Goal: Information Seeking & Learning: Learn about a topic

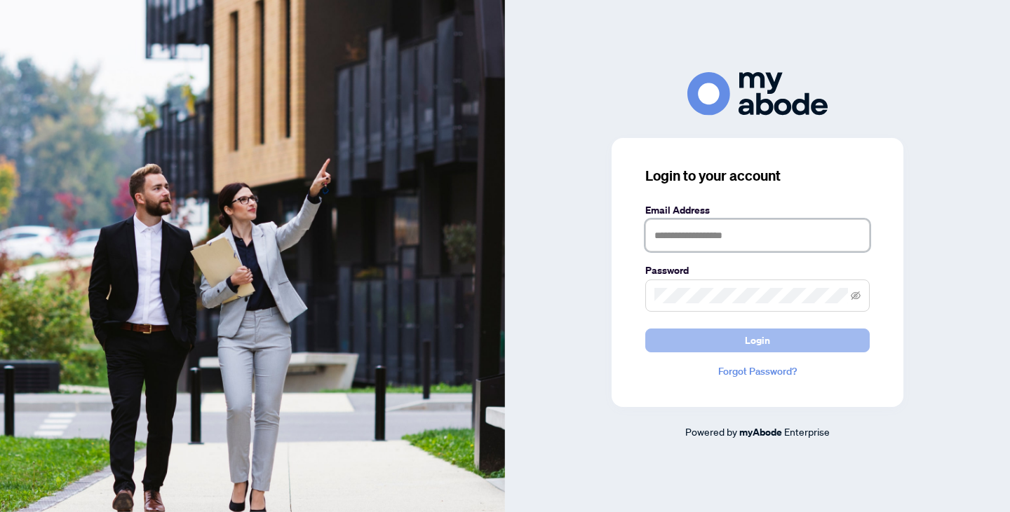
type input "**********"
click at [752, 337] on span "Login" at bounding box center [757, 340] width 25 height 22
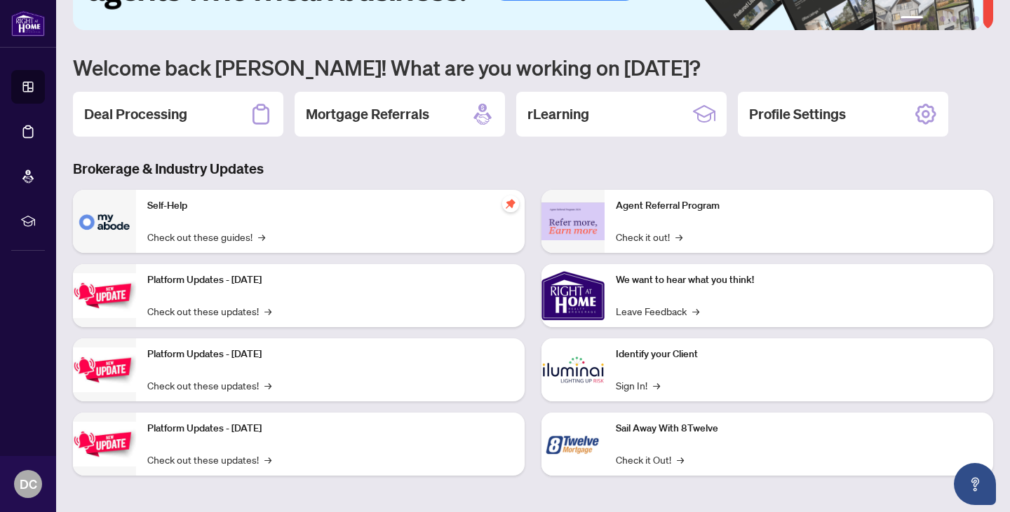
scroll to position [86, 0]
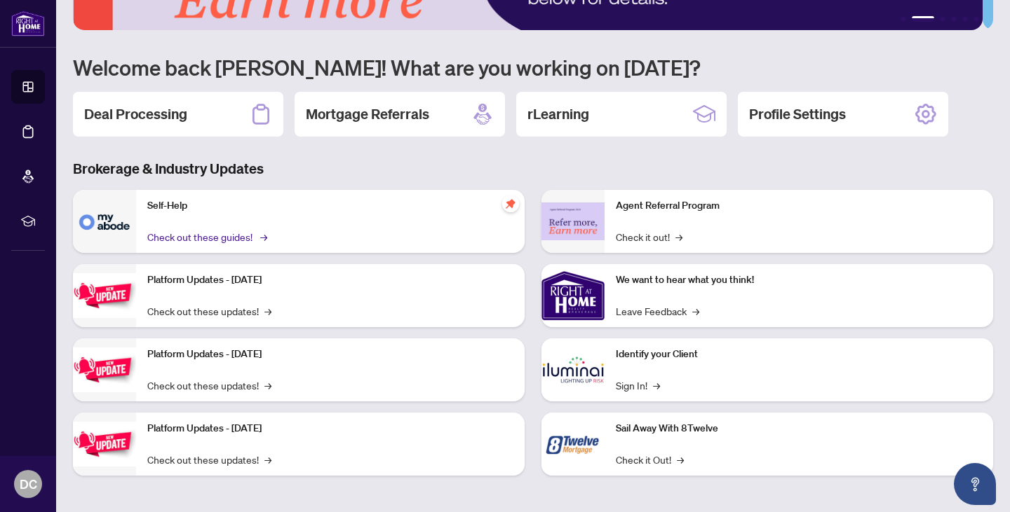
click at [178, 237] on link "Check out these guides! →" at bounding box center [206, 236] width 118 height 15
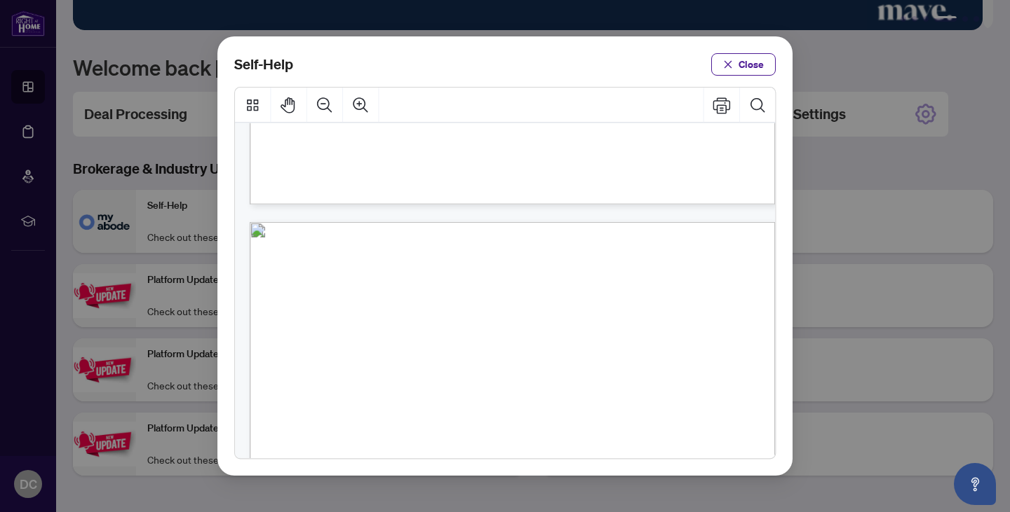
scroll to position [593, 0]
click at [765, 95] on button "Search Document" at bounding box center [757, 105] width 35 height 35
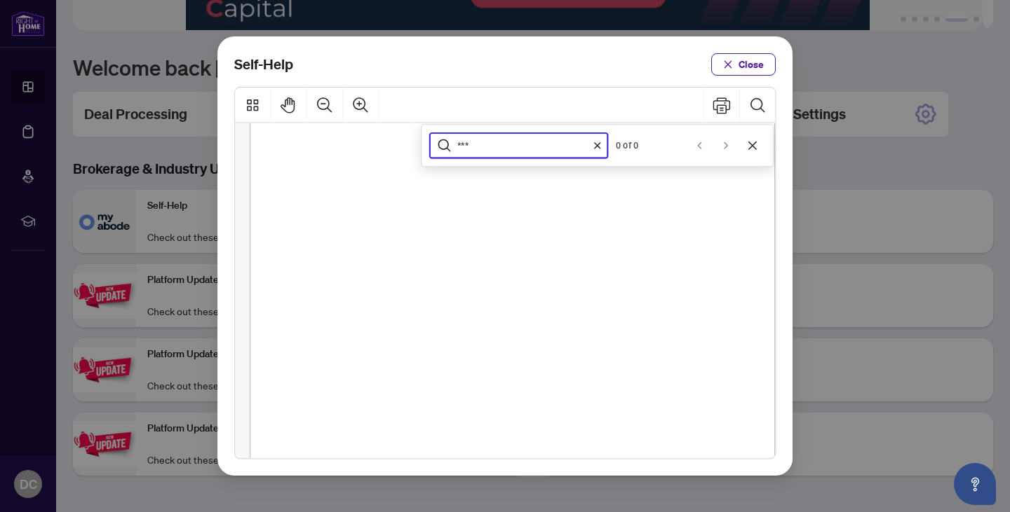
scroll to position [0, 0]
type input "***"
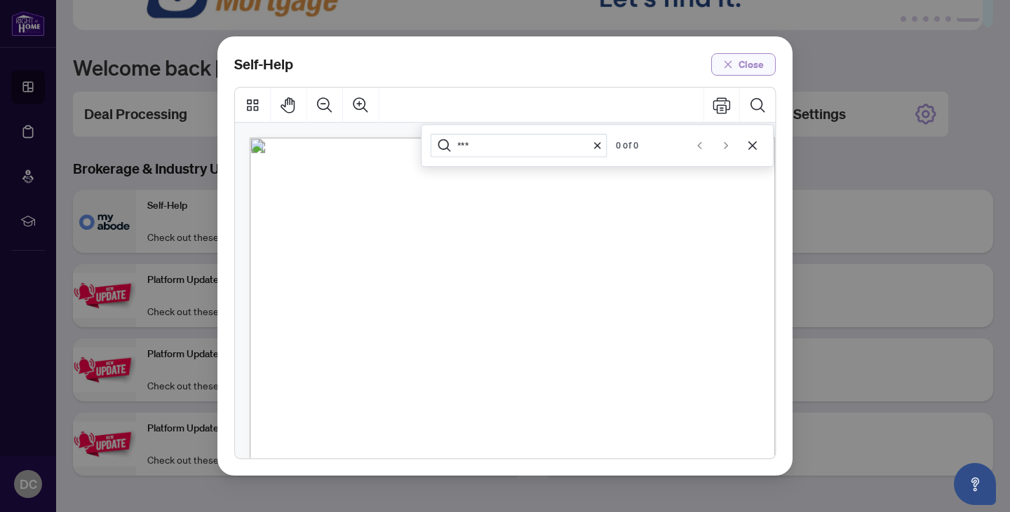
click at [753, 57] on span "Close" at bounding box center [750, 64] width 25 height 22
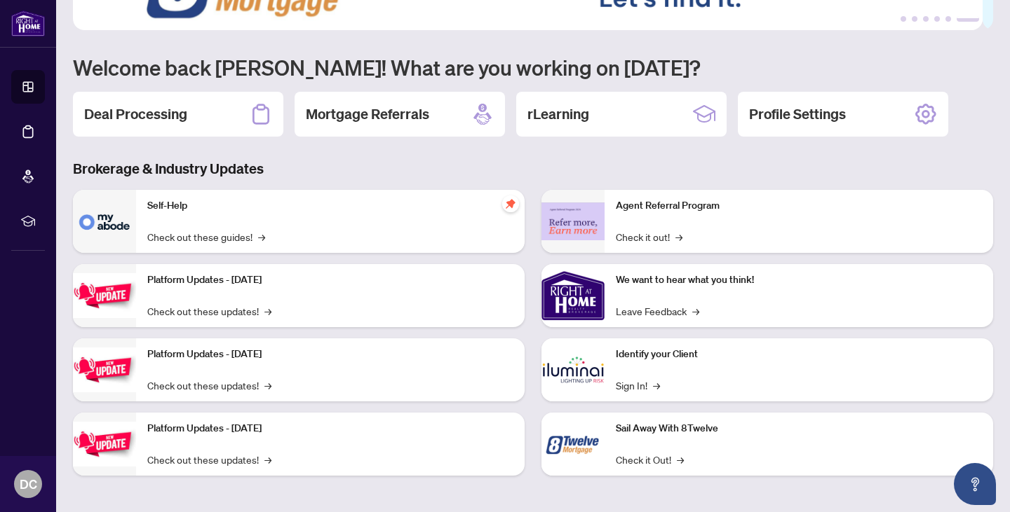
click at [185, 308] on link "Check out these updates! →" at bounding box center [209, 311] width 124 height 15
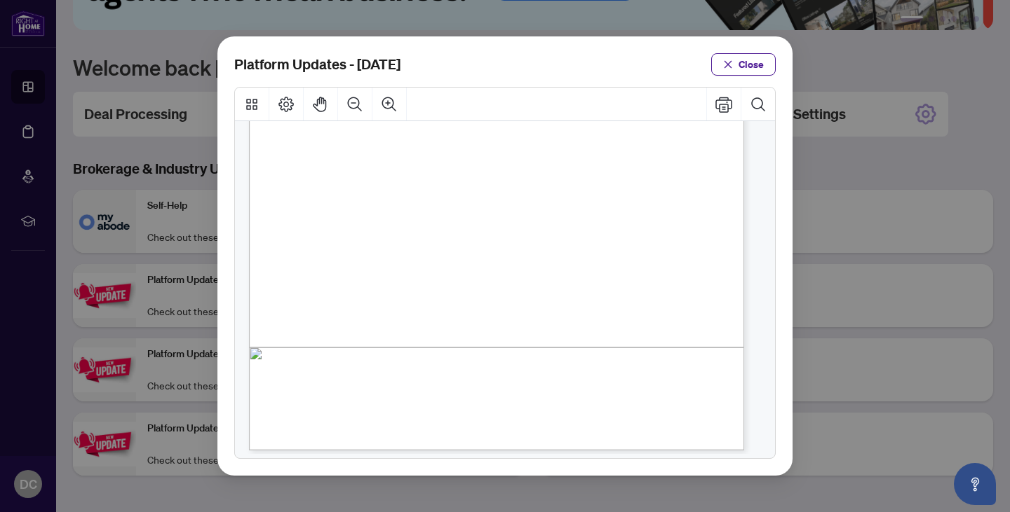
scroll to position [335, 0]
click at [733, 55] on span "button" at bounding box center [728, 64] width 10 height 22
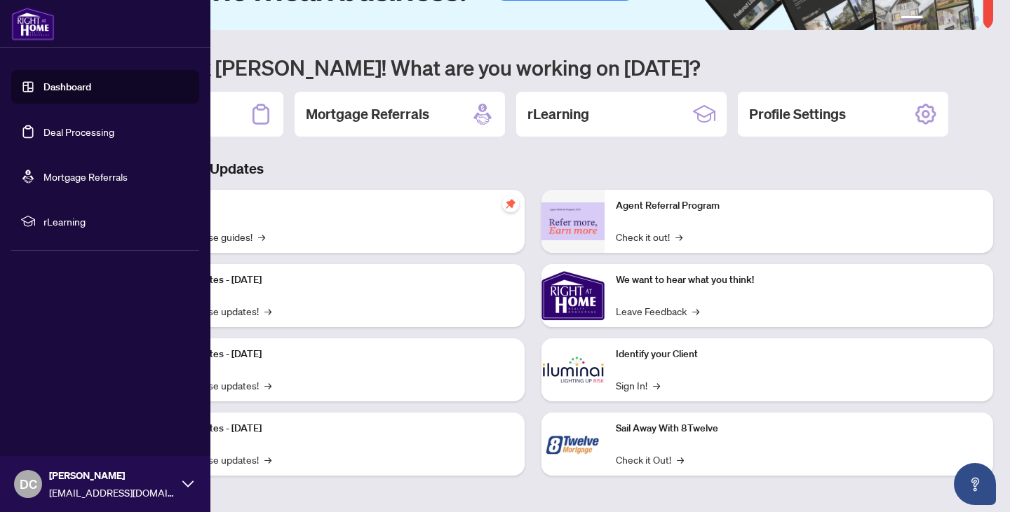
click at [55, 88] on link "Dashboard" at bounding box center [67, 87] width 48 height 13
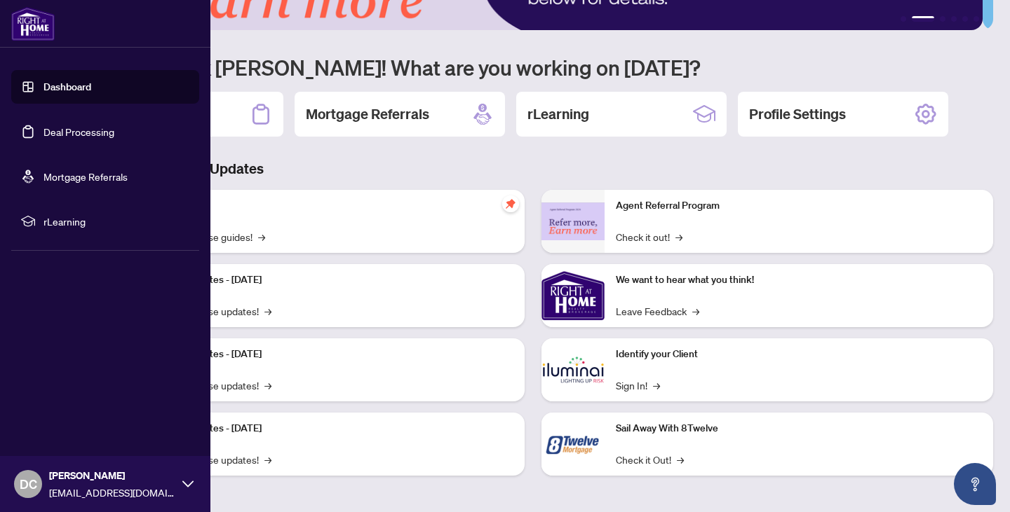
click at [196, 463] on div "DC [PERSON_NAME] [EMAIL_ADDRESS][DOMAIN_NAME]" at bounding box center [105, 484] width 210 height 56
click at [189, 484] on icon at bounding box center [187, 484] width 11 height 6
click at [190, 480] on icon at bounding box center [187, 484] width 11 height 11
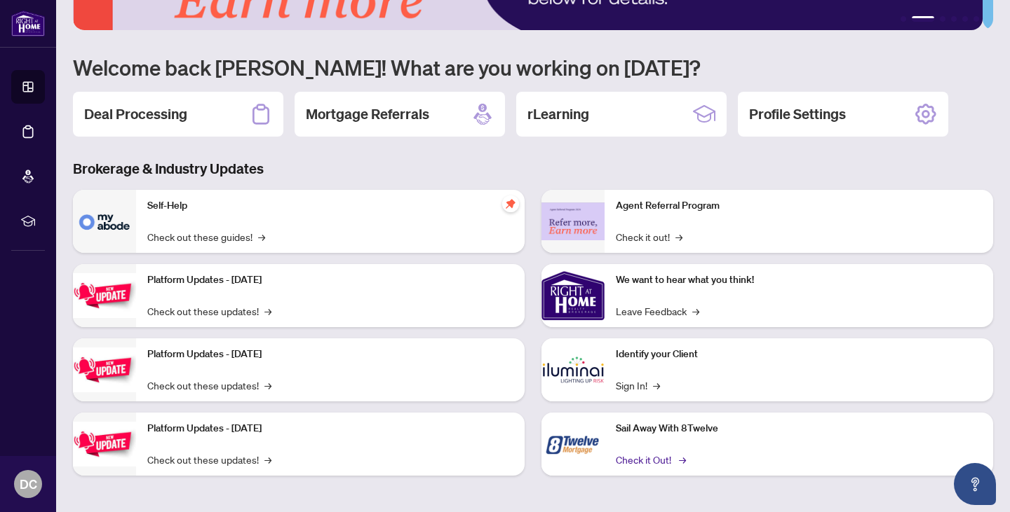
click at [642, 456] on link "Check it Out! →" at bounding box center [650, 459] width 68 height 15
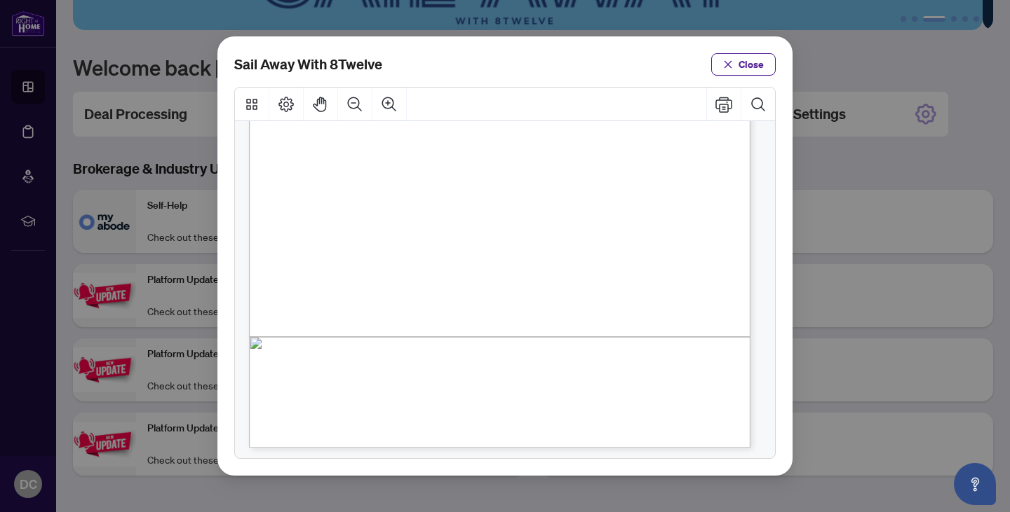
scroll to position [335, 0]
click at [726, 57] on span "button" at bounding box center [728, 64] width 10 height 22
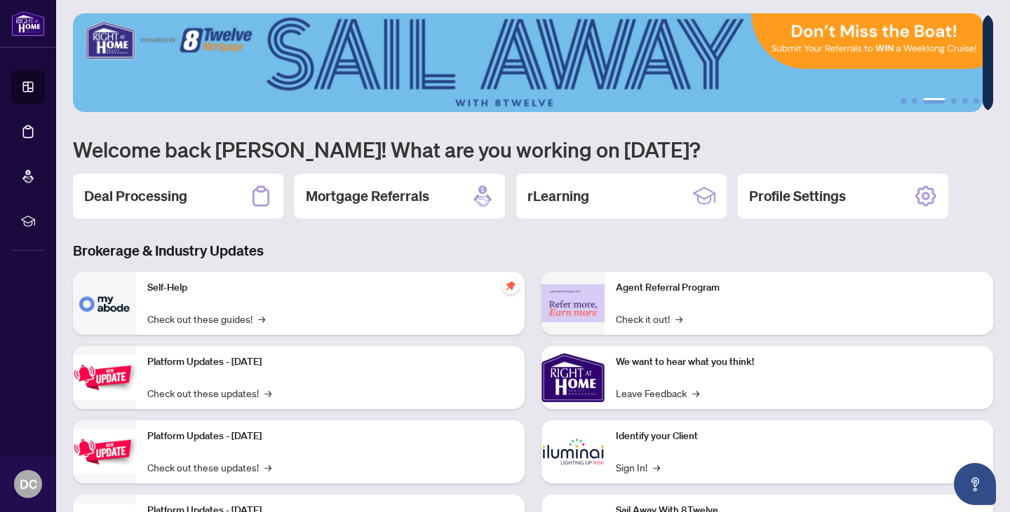
scroll to position [4, 0]
